Goal: Complete application form

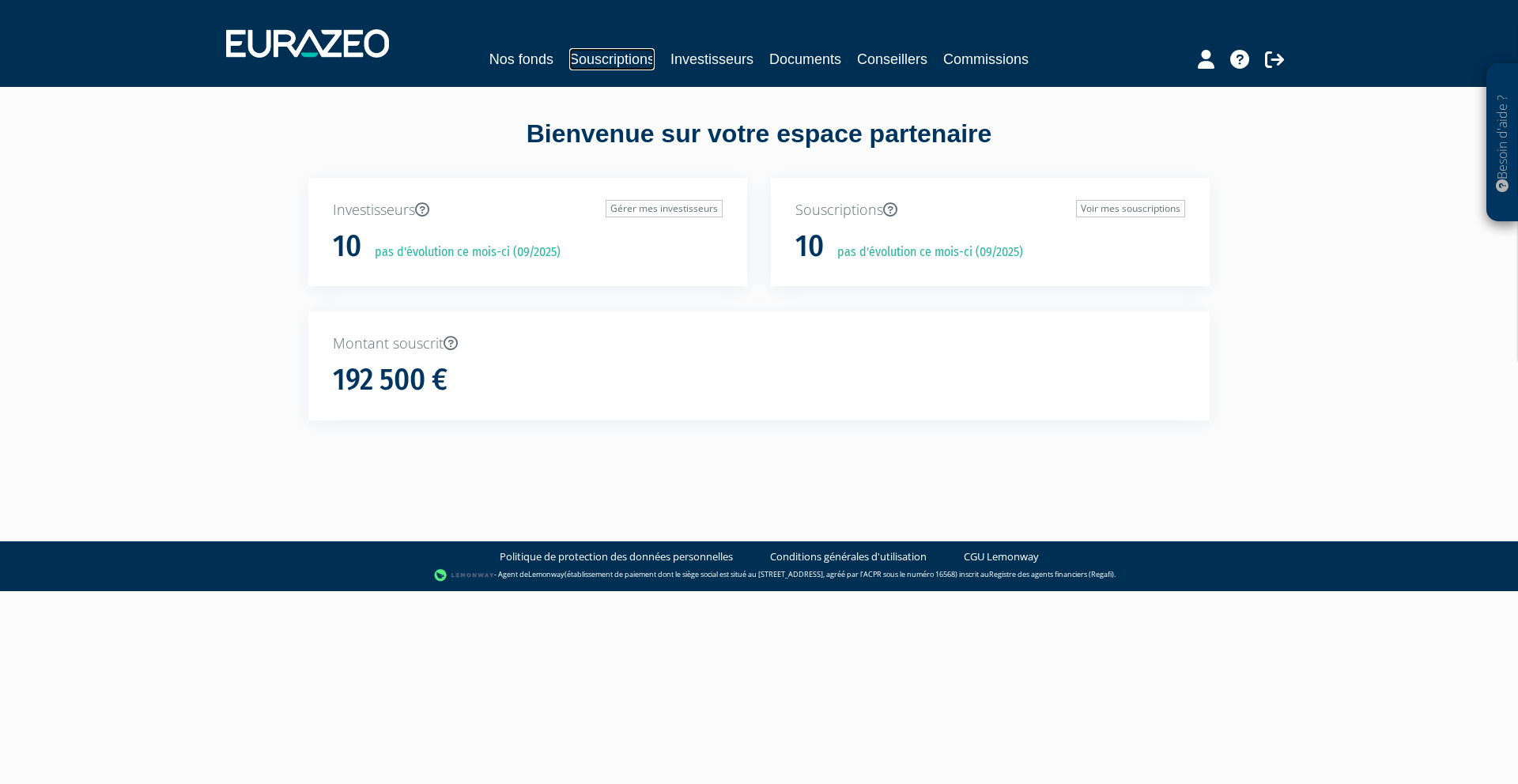
click at [612, 61] on link "Souscriptions" at bounding box center [612, 59] width 85 height 22
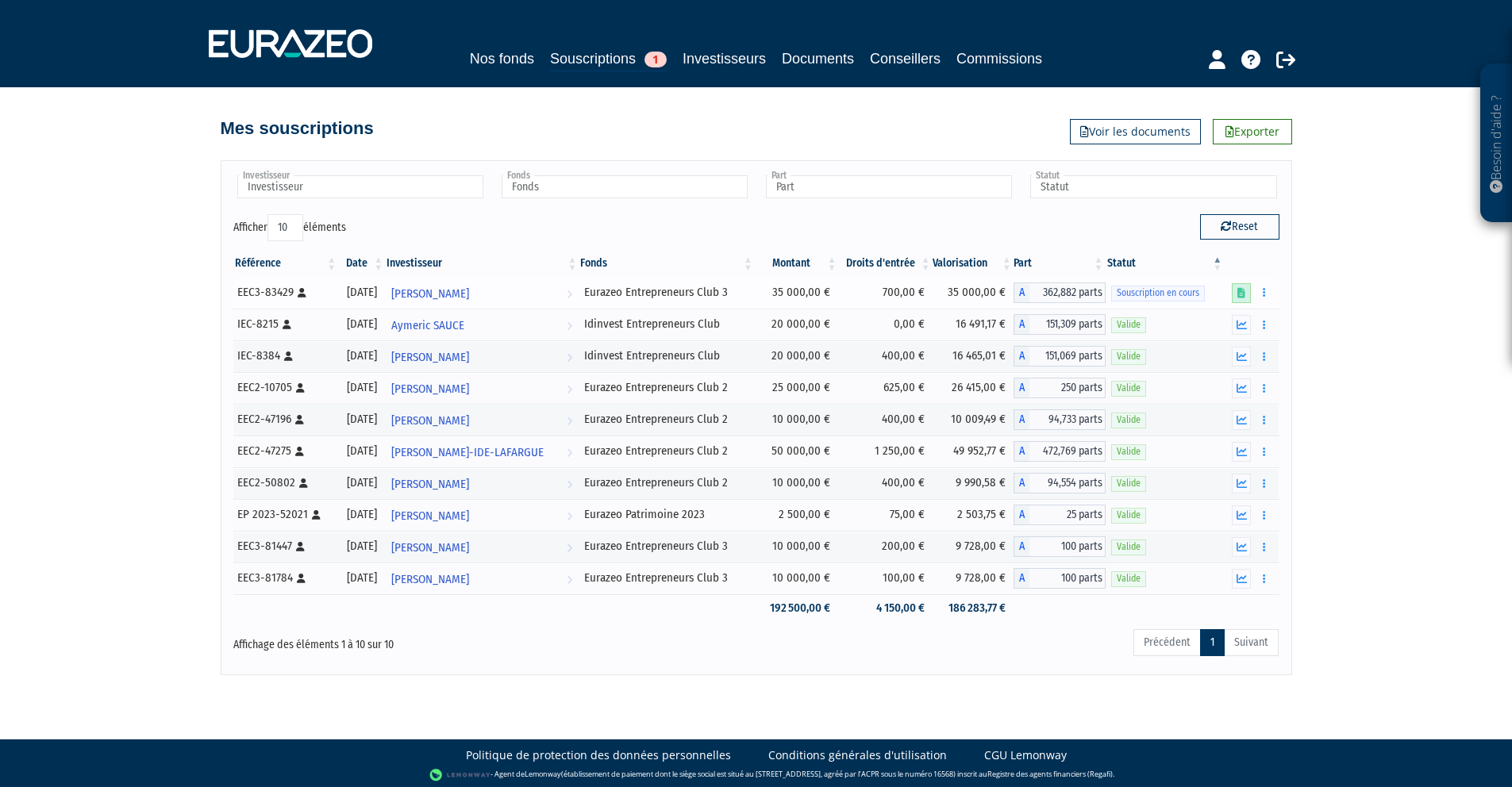
click at [1248, 291] on link at bounding box center [1241, 292] width 19 height 20
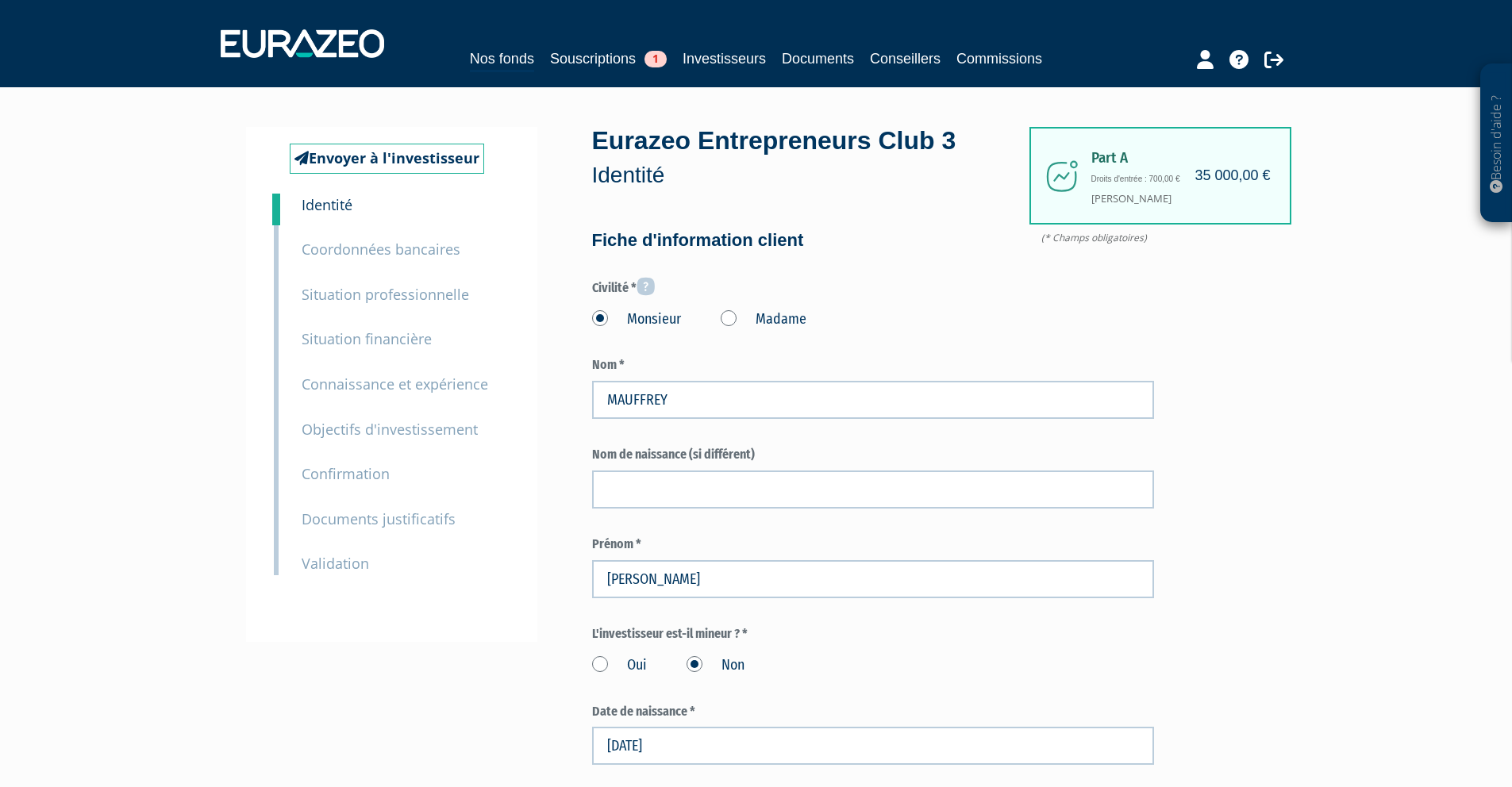
click at [410, 524] on small "Documents justificatifs" at bounding box center [379, 519] width 154 height 19
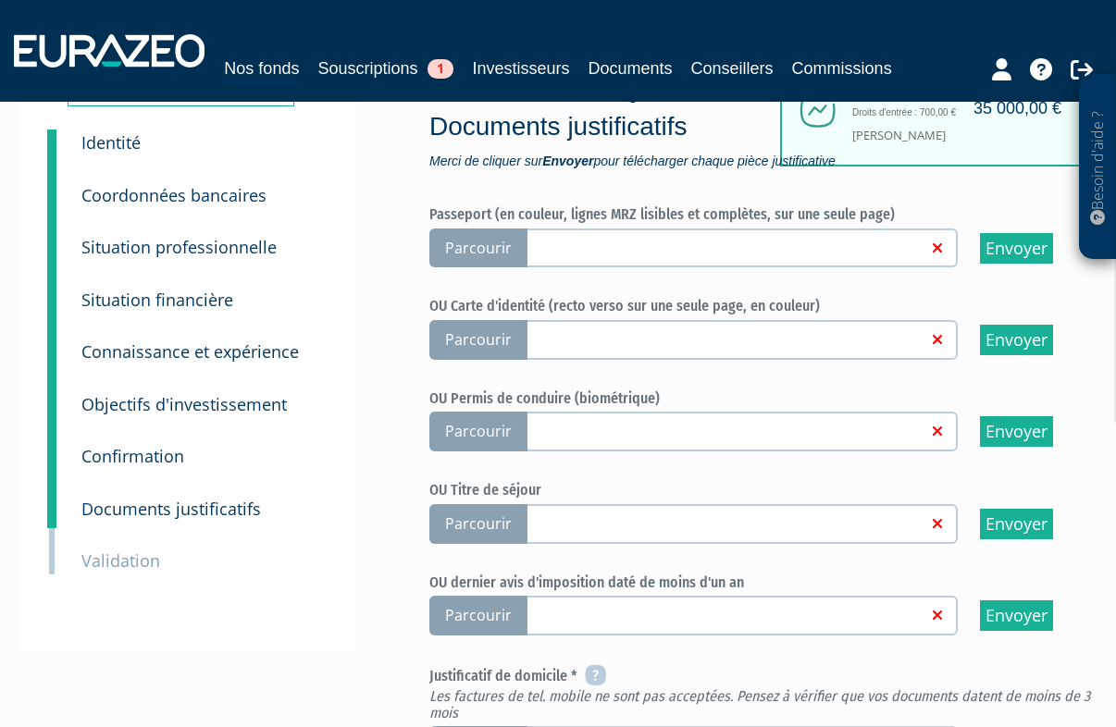
scroll to position [177, 0]
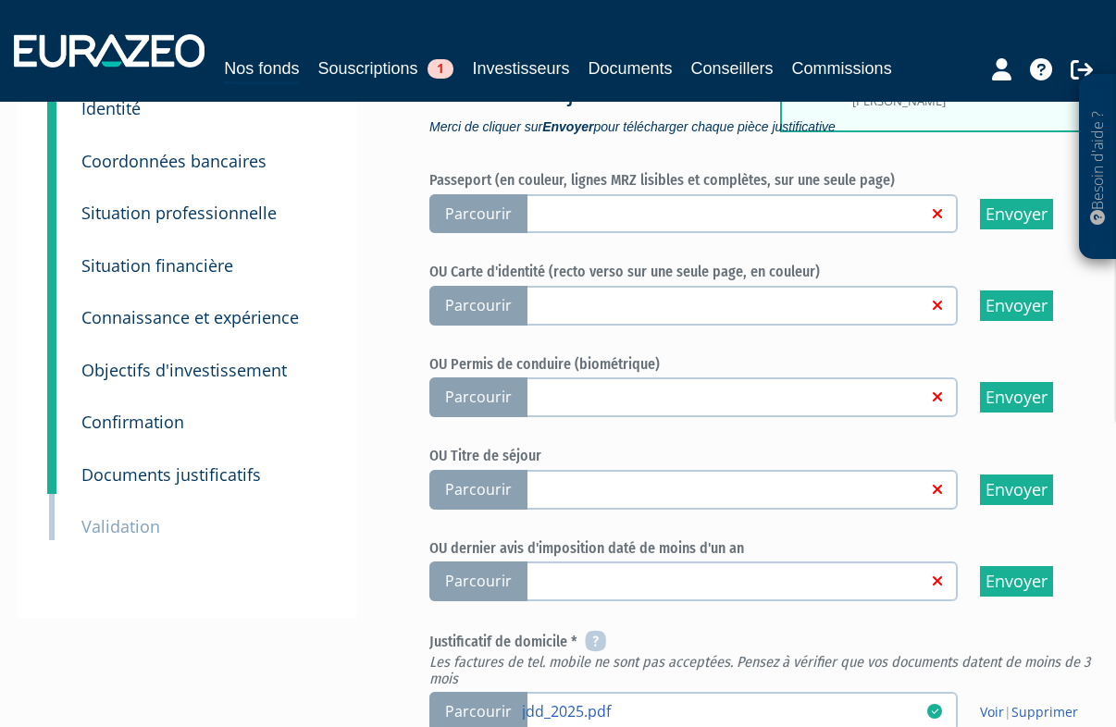
click at [470, 590] on span "Parcourir" at bounding box center [478, 582] width 98 height 40
click at [0, 0] on input "Parcourir" at bounding box center [0, 0] width 0 height 0
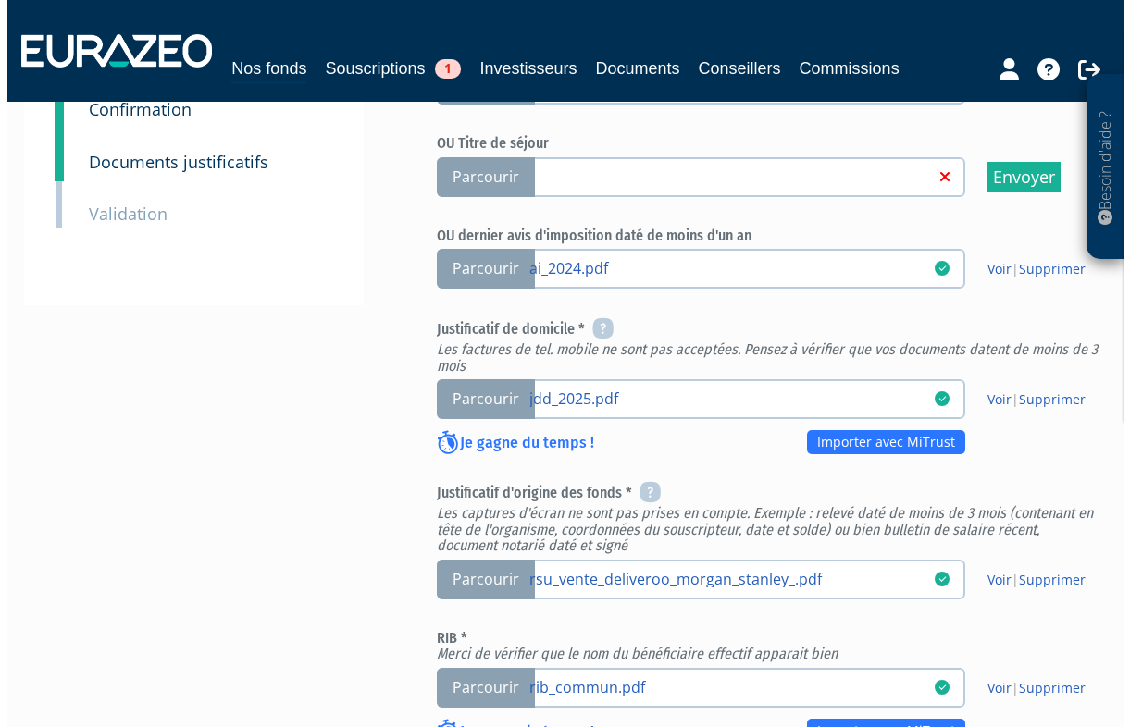
scroll to position [858, 0]
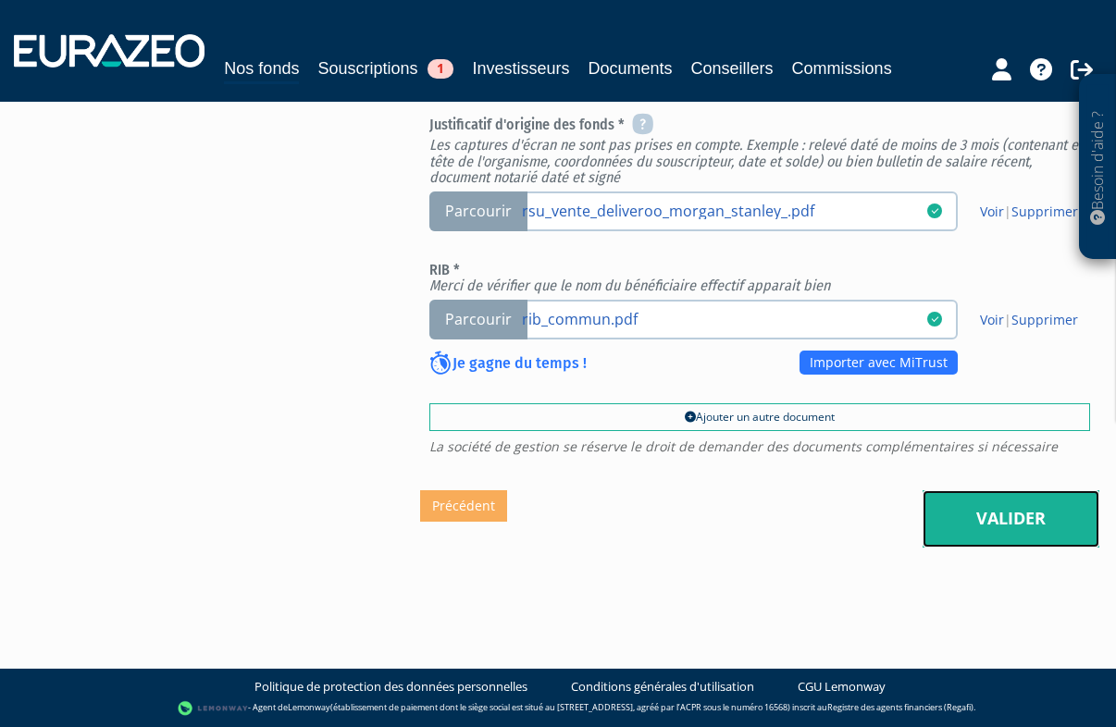
click at [989, 523] on link "Valider" at bounding box center [1011, 518] width 177 height 57
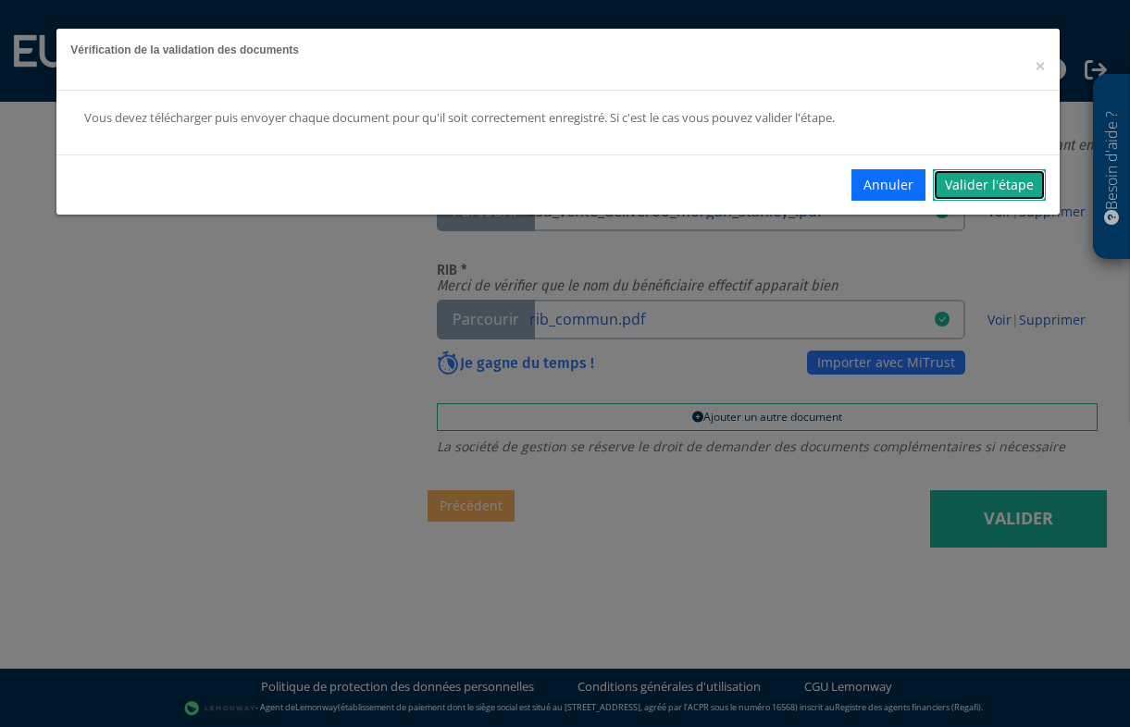
click at [1008, 189] on link "Valider l'étape" at bounding box center [989, 184] width 113 height 31
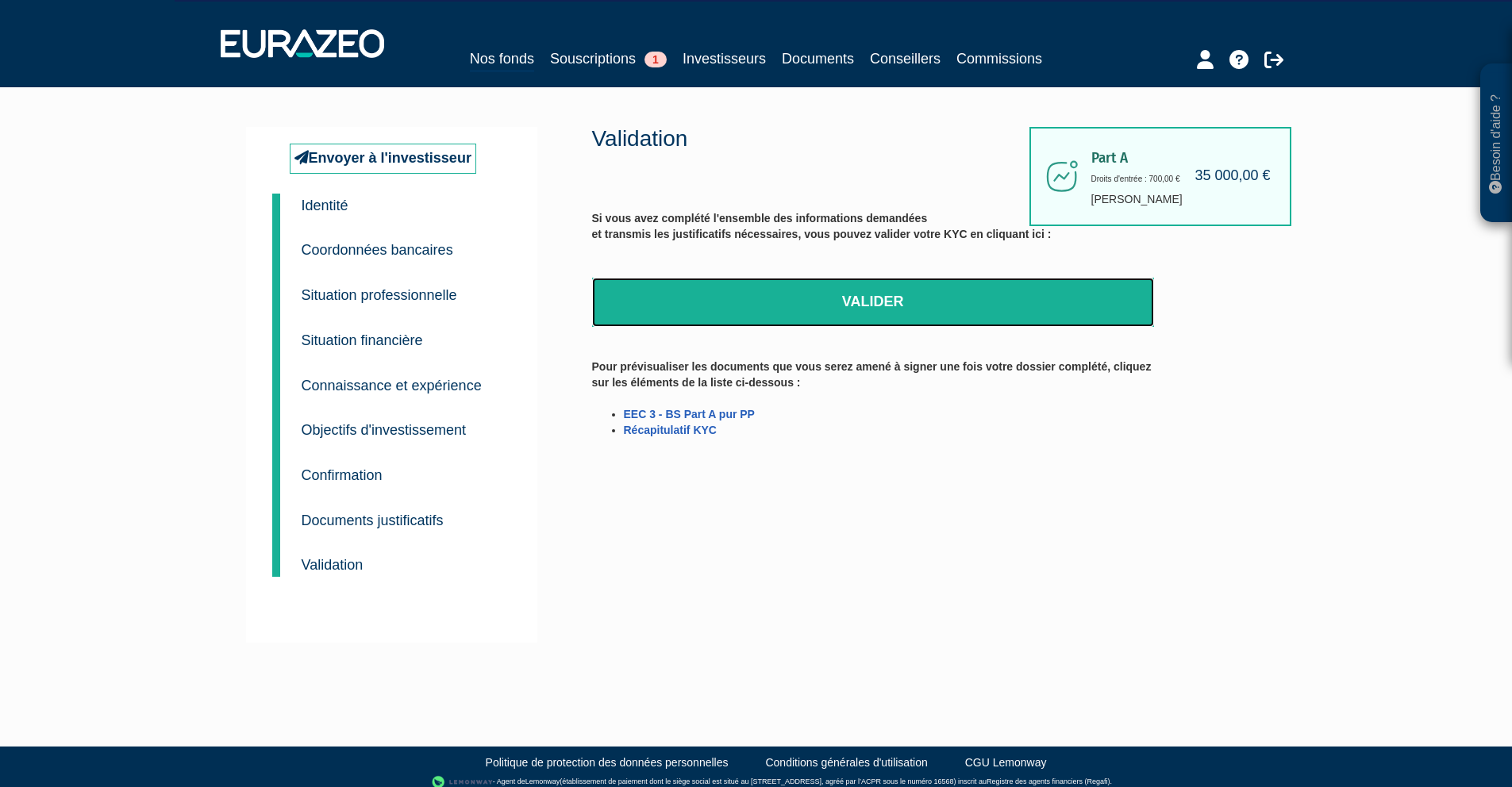
click at [877, 313] on link "Valider" at bounding box center [872, 302] width 562 height 49
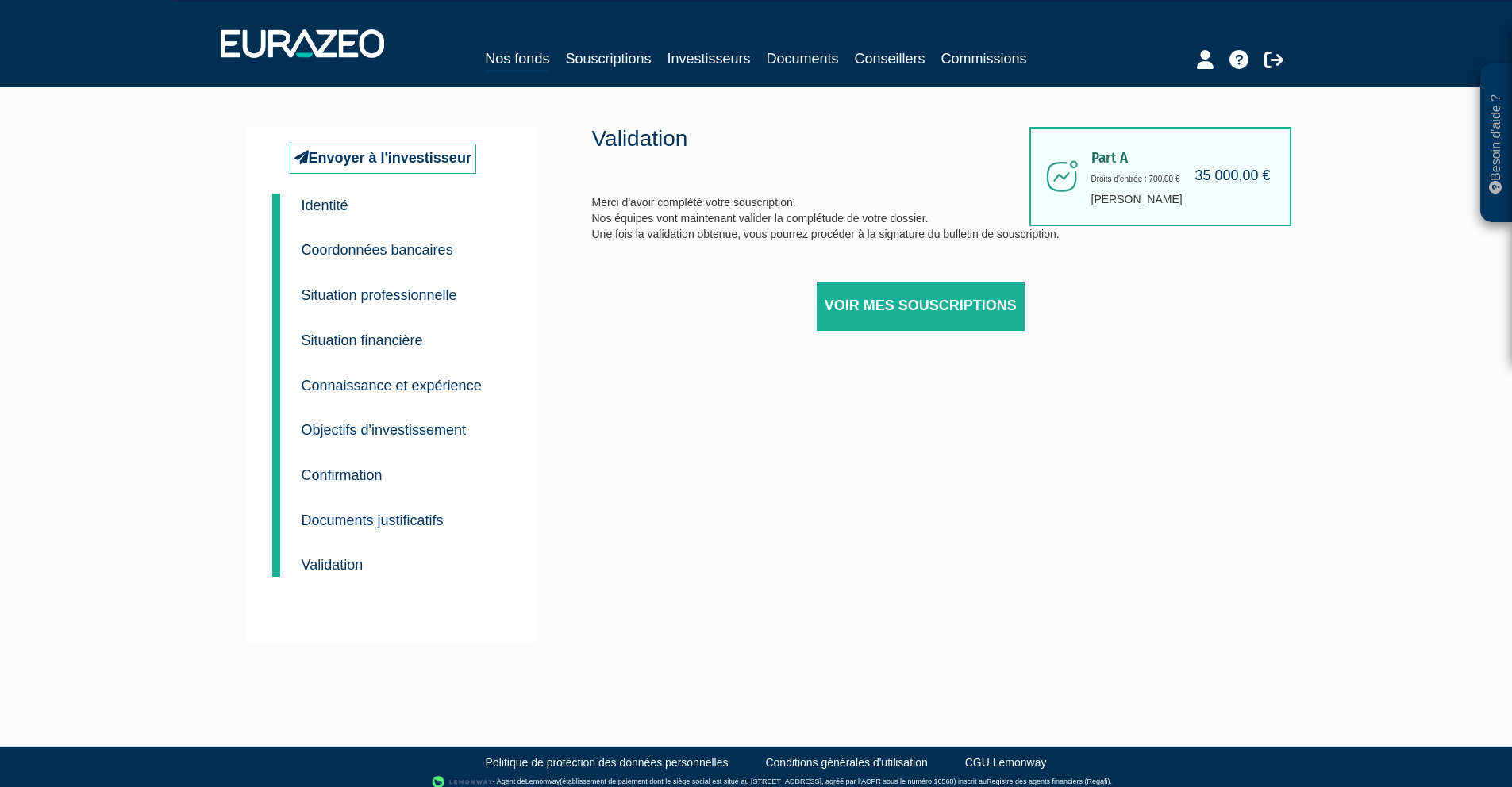
drag, startPoint x: 791, startPoint y: 213, endPoint x: 863, endPoint y: 230, distance: 74.0
click at [857, 229] on div "Validation Merci d'avoir complété votre souscription. Nos équipes vont maintena…" at bounding box center [872, 249] width 562 height 243
click at [864, 231] on div "Validation Merci d'avoir complété votre souscription. Nos équipes vont maintena…" at bounding box center [872, 249] width 562 height 243
click at [587, 68] on link "Souscriptions" at bounding box center [608, 59] width 86 height 22
